Goal: Task Accomplishment & Management: Complete application form

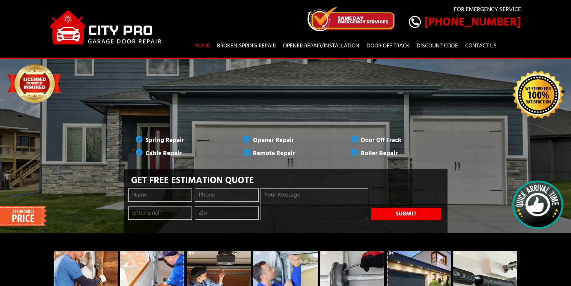
click at [463, 35] on link "Contact Us" at bounding box center [481, 46] width 37 height 22
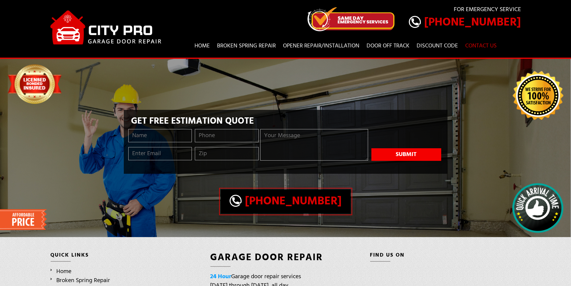
type input "94111"
type input "Kate Waxman"
type input "kate@theprofessionalpage.com"
click at [302, 136] on textarea at bounding box center [314, 144] width 108 height 31
paste textarea "Get A Wikipedia Page For Yourself Or For Your Company"
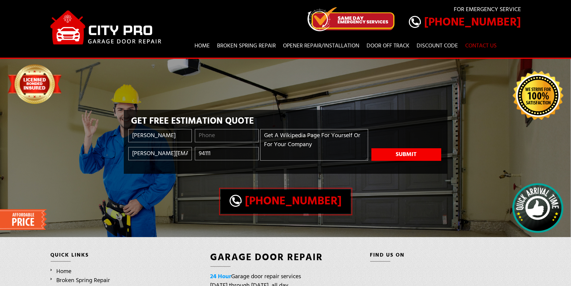
type textarea "Get A Wikipedia Page For Yourself Or For Your Company"
click at [232, 135] on input "tel" at bounding box center [227, 135] width 64 height 13
type input "(814) 980-5065"
click at [311, 146] on textarea "Get A Wikipedia Page For Yourself Or For Your Company" at bounding box center [314, 144] width 108 height 31
paste textarea "Wikipedia is considered to be the World’s most significant tool for reference m…"
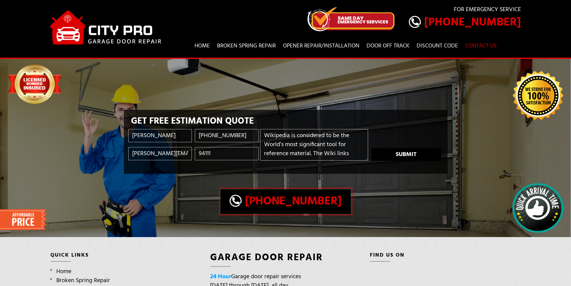
scroll to position [169, 0]
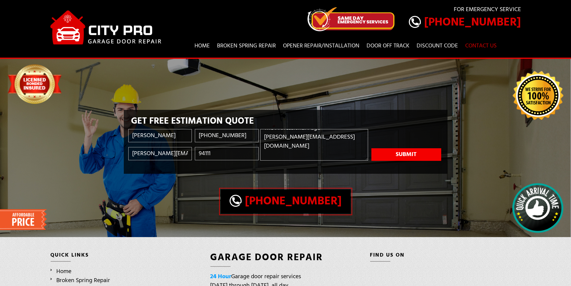
type textarea "Wikipedia is considered to be the World’s most significant tool for reference m…"
click at [397, 150] on button "Submit" at bounding box center [407, 154] width 70 height 13
